Goal: Task Accomplishment & Management: Use online tool/utility

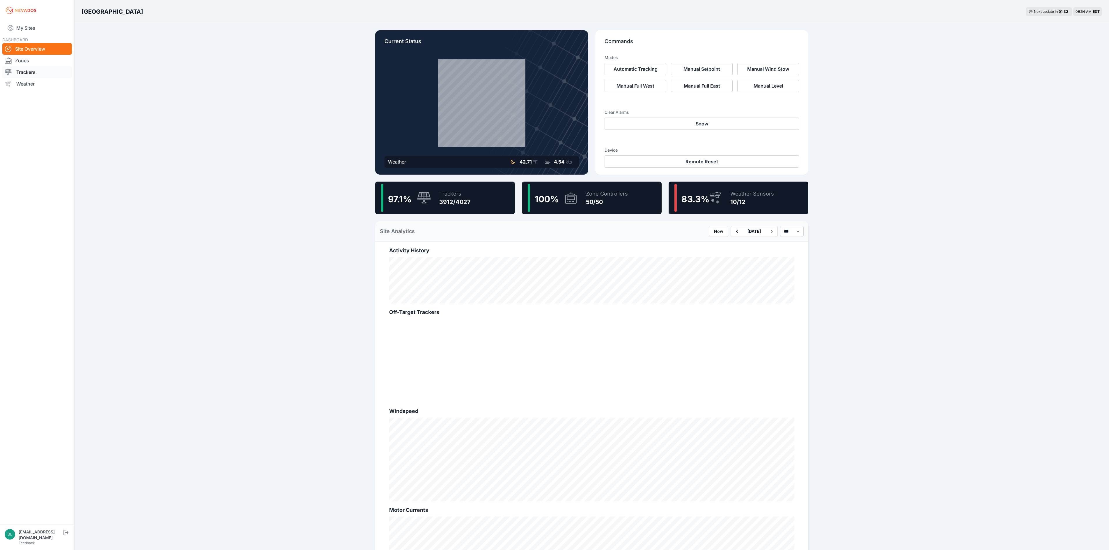
click at [47, 72] on link "Trackers" at bounding box center [37, 72] width 70 height 12
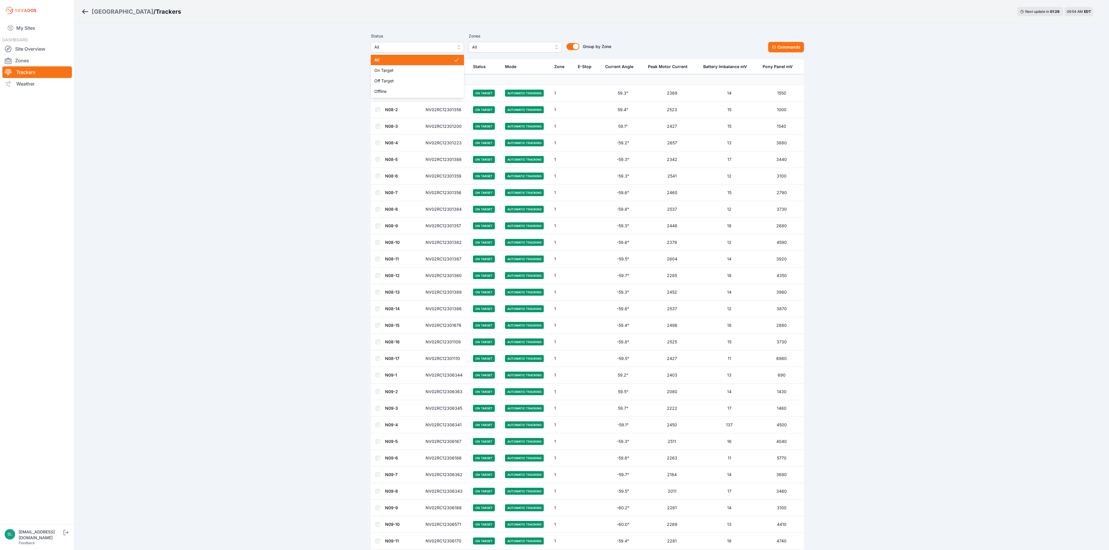
click at [441, 47] on span "All" at bounding box center [413, 47] width 78 height 7
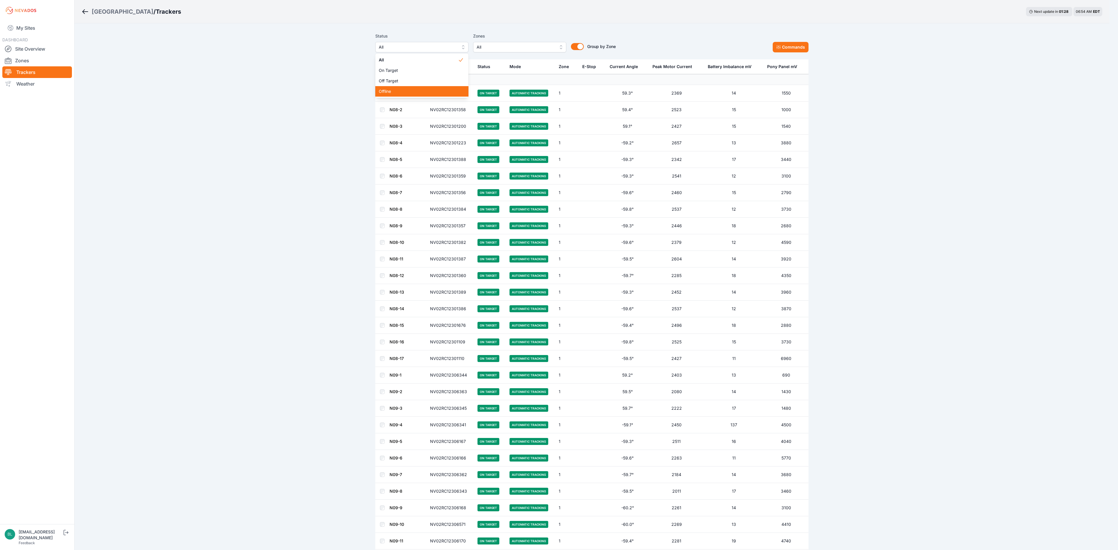
click at [431, 87] on div "Offline" at bounding box center [421, 91] width 93 height 10
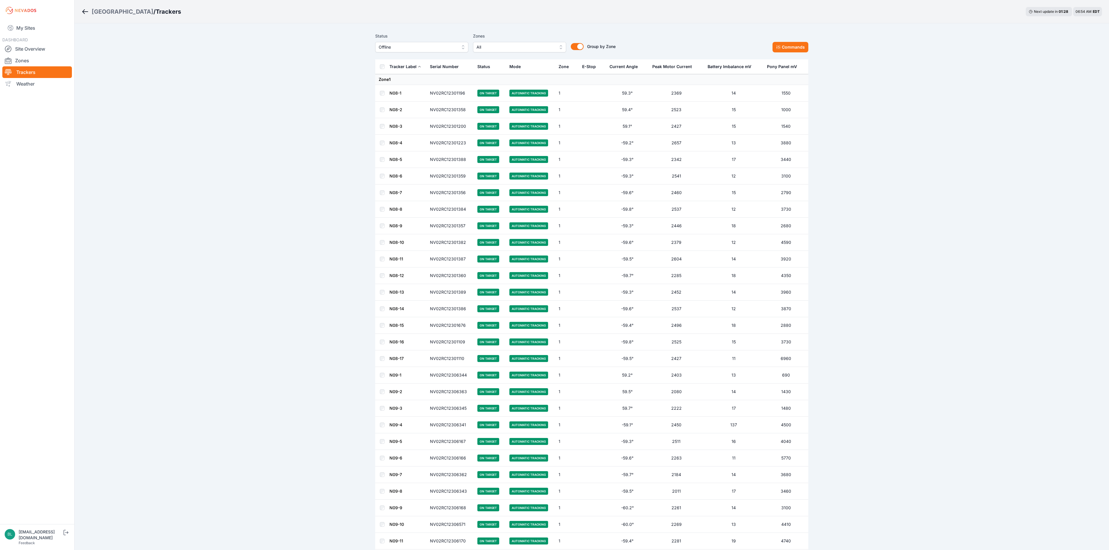
click at [582, 34] on div "Group by Zone Group by Zone" at bounding box center [591, 43] width 50 height 20
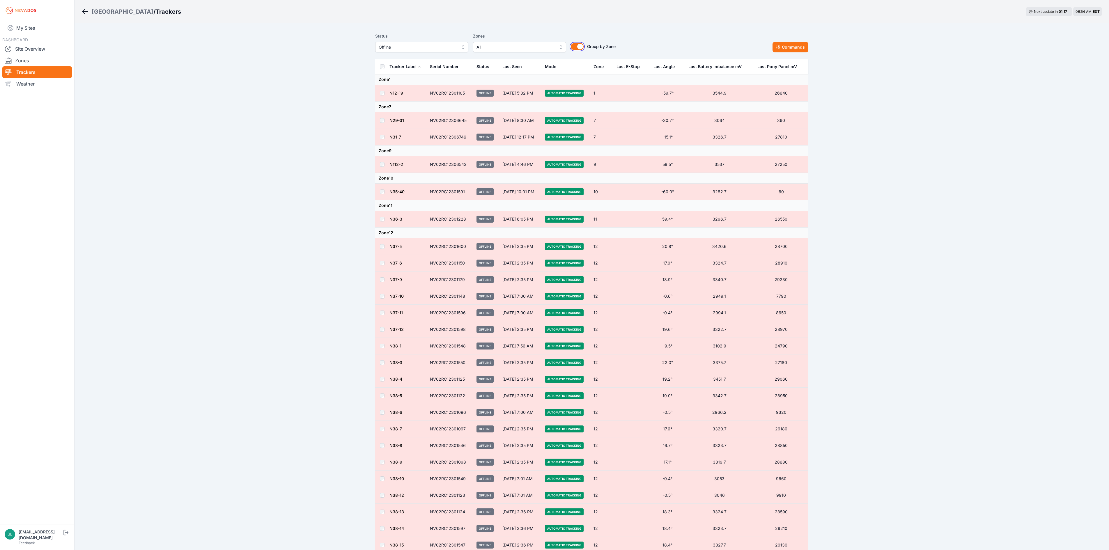
click at [578, 47] on button "Group by Zone" at bounding box center [577, 46] width 13 height 7
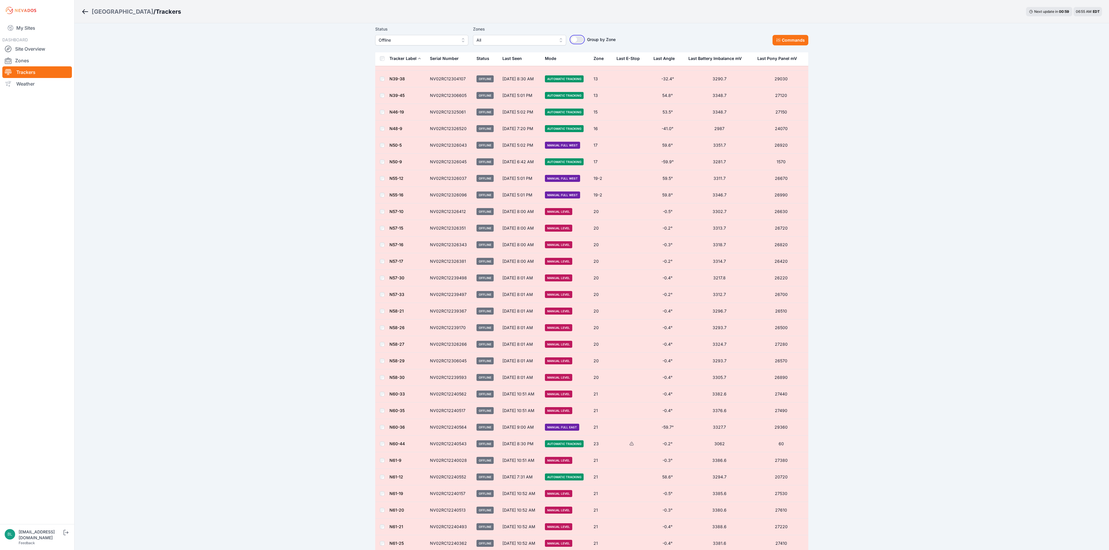
scroll to position [984, 0]
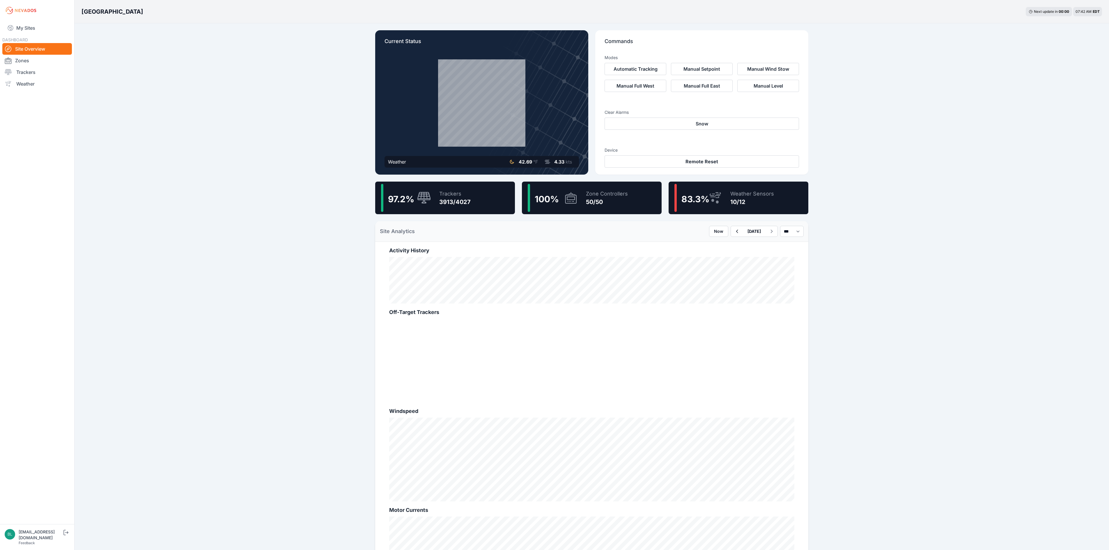
click at [483, 193] on div "97.2 % Trackers 3913/4027" at bounding box center [445, 198] width 140 height 33
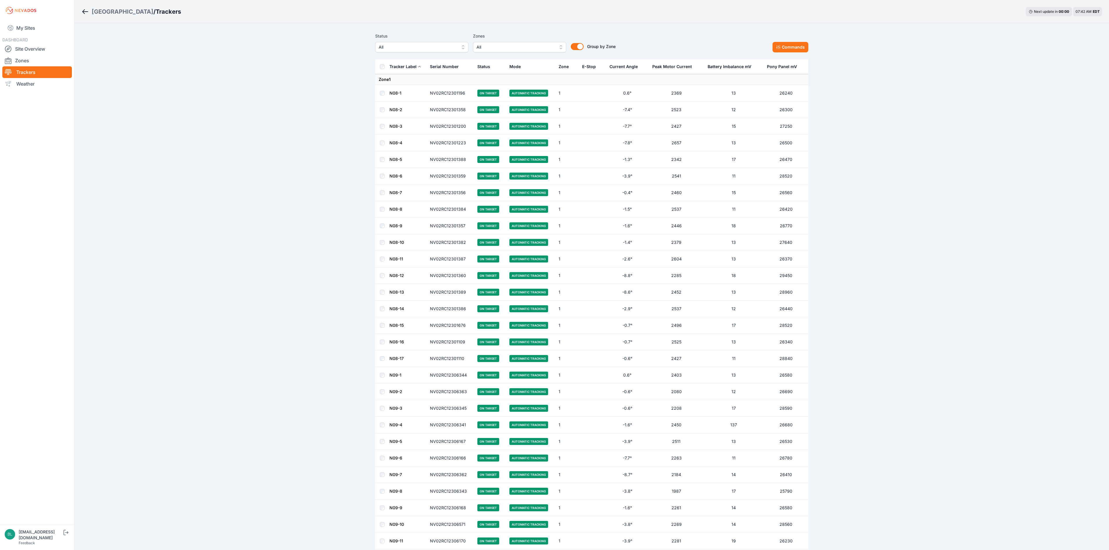
click at [454, 52] on div "Status All Zones All Group by Zone Group by Zone Commands" at bounding box center [591, 44] width 433 height 29
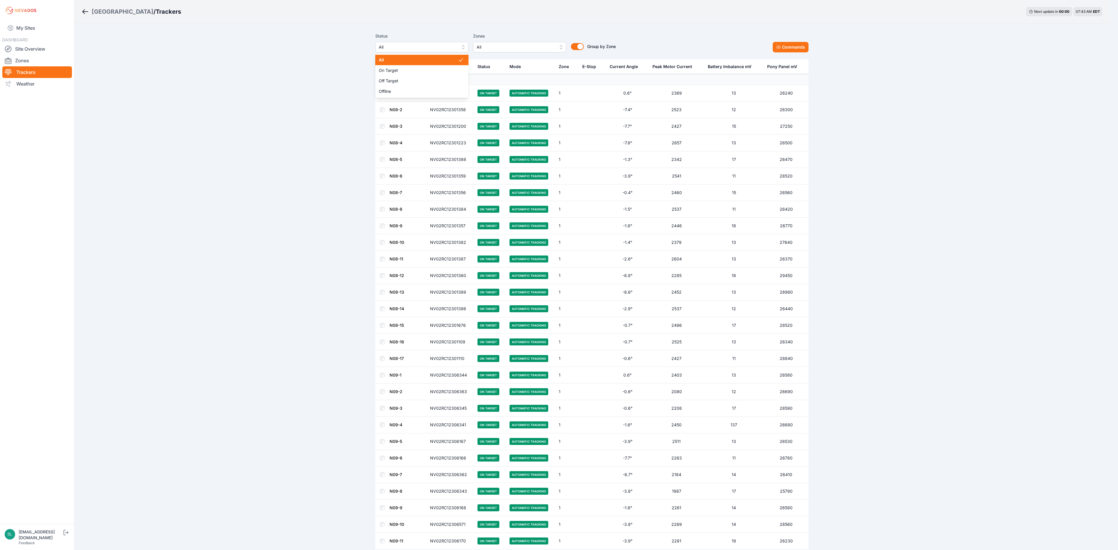
click at [462, 46] on button "All" at bounding box center [421, 47] width 93 height 10
click at [453, 83] on span "Off Target" at bounding box center [418, 81] width 79 height 6
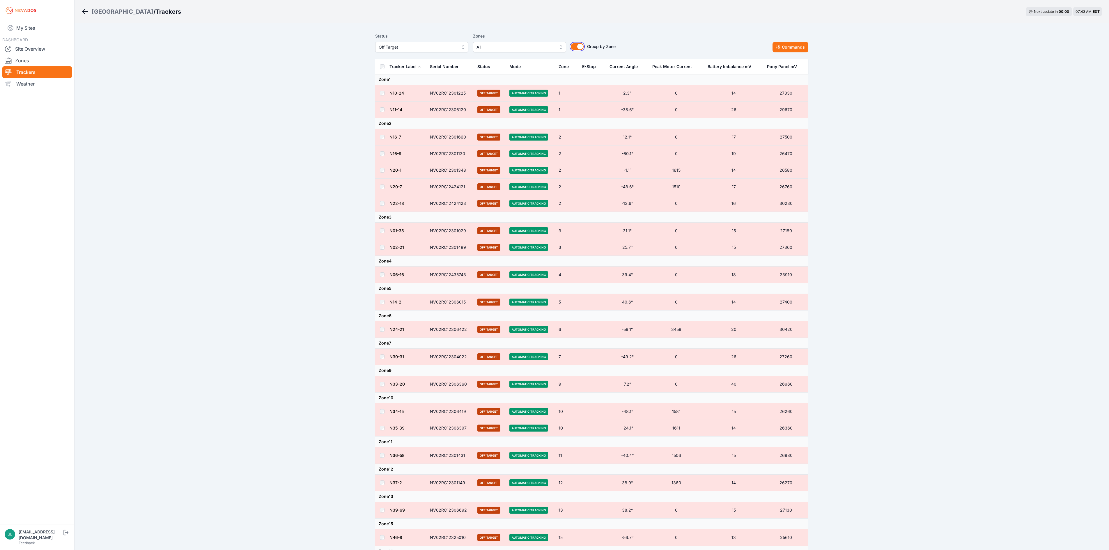
click at [580, 47] on button "Group by Zone" at bounding box center [577, 46] width 13 height 7
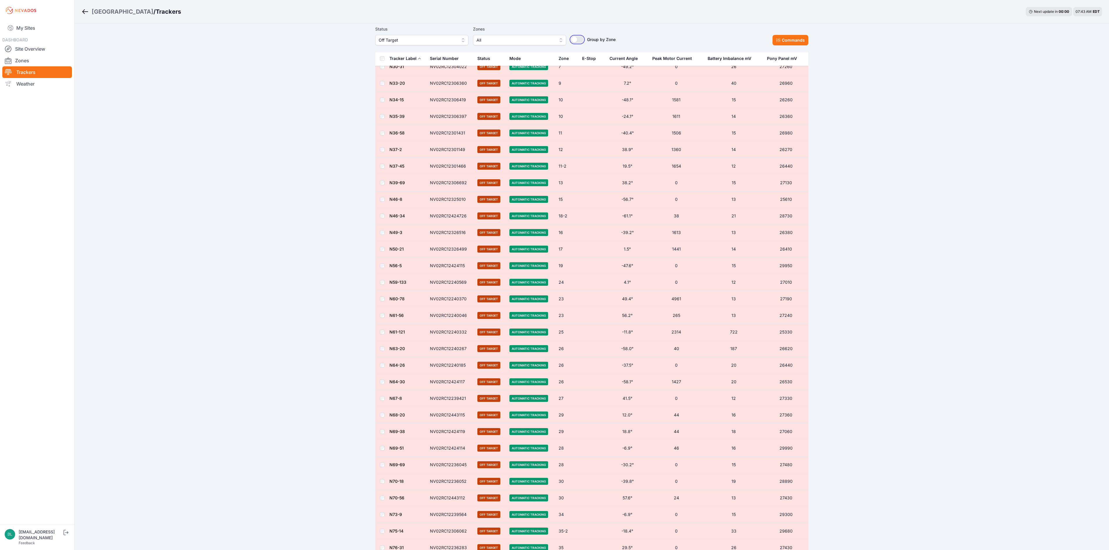
scroll to position [213, 0]
click at [382, 326] on td at bounding box center [382, 317] width 14 height 17
click at [383, 171] on td at bounding box center [382, 168] width 14 height 17
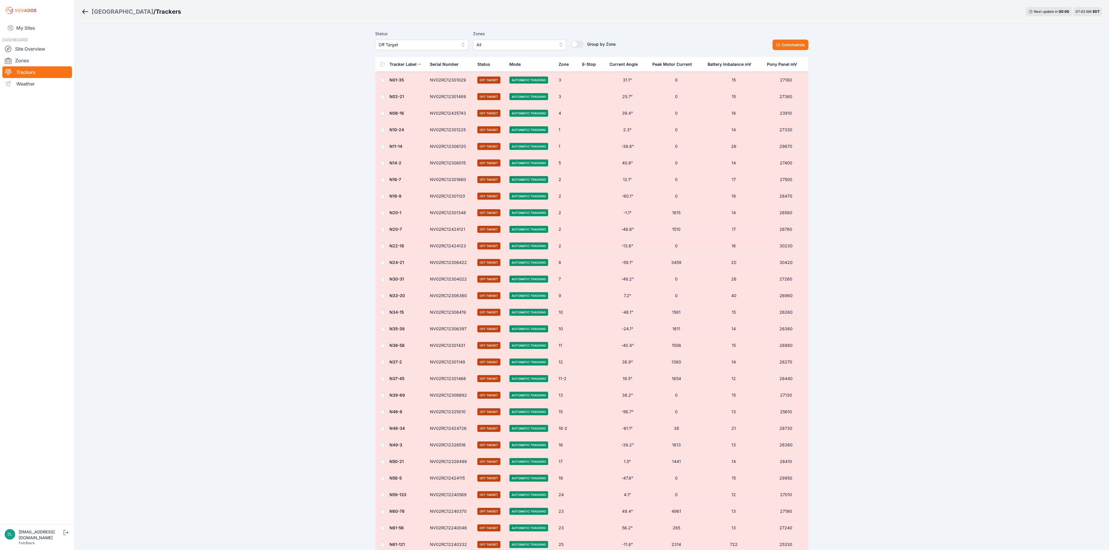
scroll to position [0, 0]
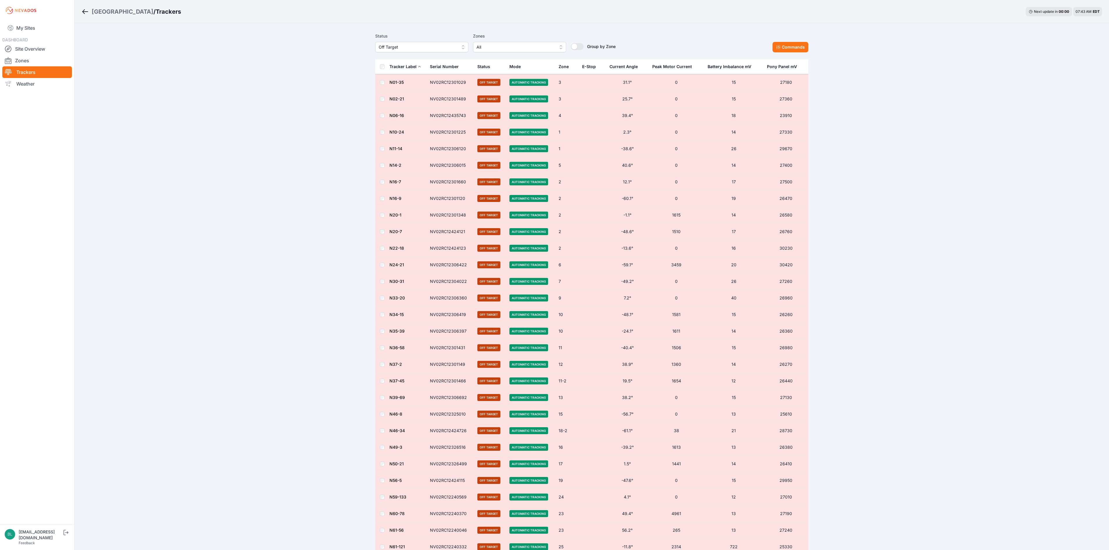
click at [385, 202] on td at bounding box center [382, 198] width 14 height 17
click at [383, 97] on td at bounding box center [382, 99] width 14 height 17
click at [383, 119] on td at bounding box center [382, 115] width 14 height 17
click at [383, 153] on td at bounding box center [382, 149] width 14 height 17
click at [383, 147] on td at bounding box center [382, 149] width 14 height 17
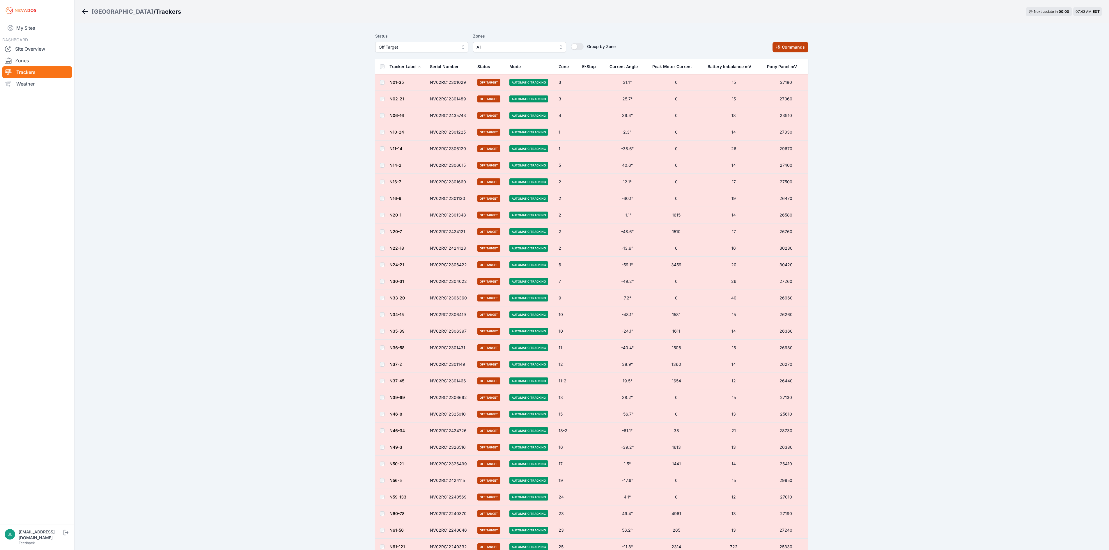
click at [793, 43] on button "Commands" at bounding box center [791, 47] width 36 height 10
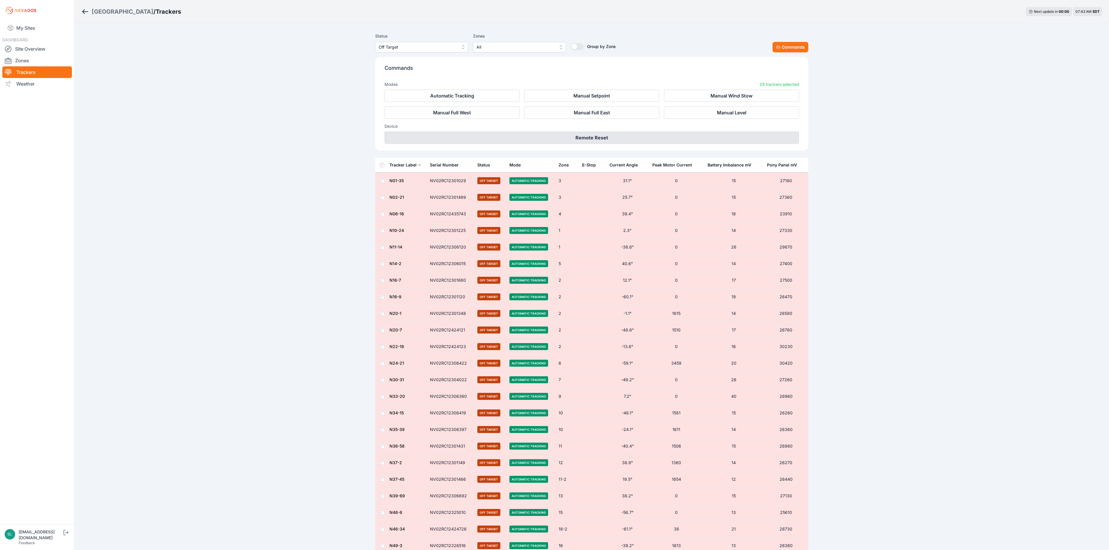
click at [559, 140] on button "Remote Reset" at bounding box center [592, 138] width 415 height 12
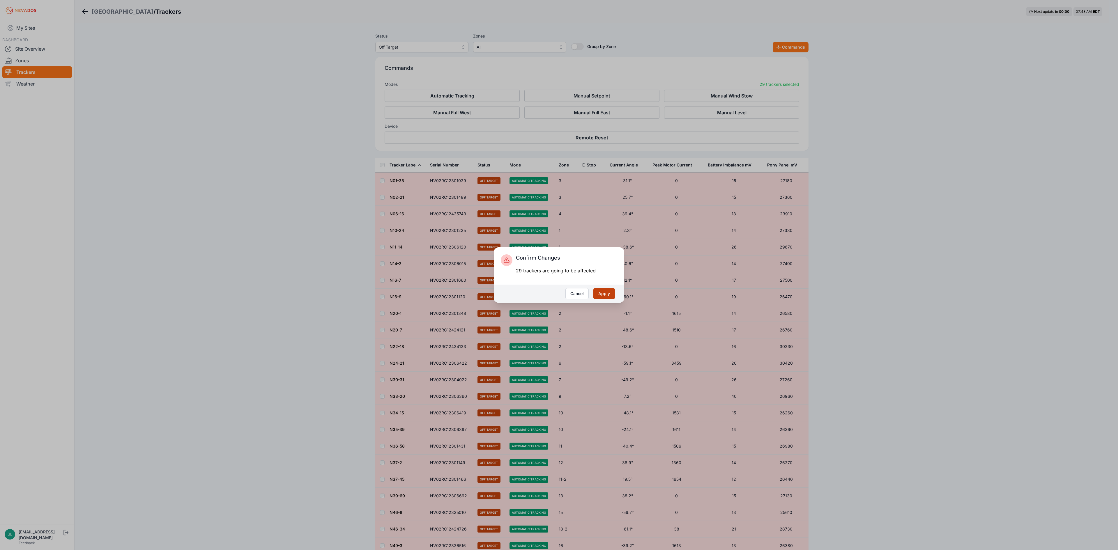
click at [605, 292] on button "Apply" at bounding box center [604, 293] width 22 height 11
